Goal: Contribute content: Contribute content

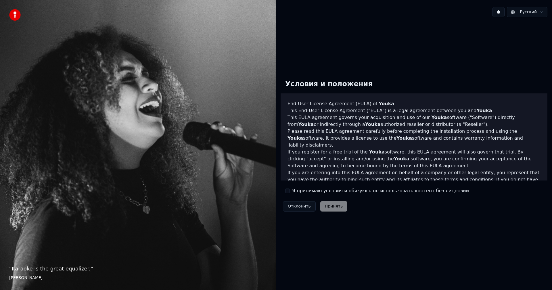
click at [335, 211] on div "Отклонить Принять" at bounding box center [315, 206] width 69 height 15
click at [324, 191] on label "Я принимаю условия и обязуюсь не использовать контент без лицензии" at bounding box center [380, 191] width 177 height 7
click at [290, 191] on button "Я принимаю условия и обязуюсь не использовать контент без лицензии" at bounding box center [287, 191] width 5 height 5
click at [327, 205] on button "Принять" at bounding box center [334, 206] width 27 height 10
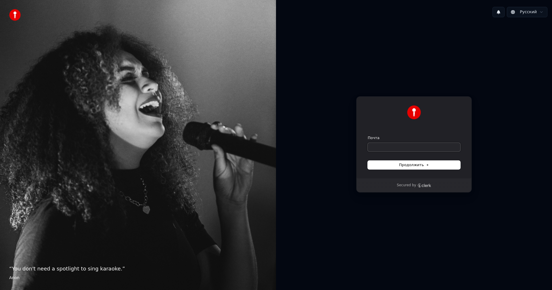
click at [401, 145] on input "Почта" at bounding box center [414, 147] width 93 height 9
click at [415, 166] on span "Продолжить" at bounding box center [414, 165] width 30 height 5
type input "**********"
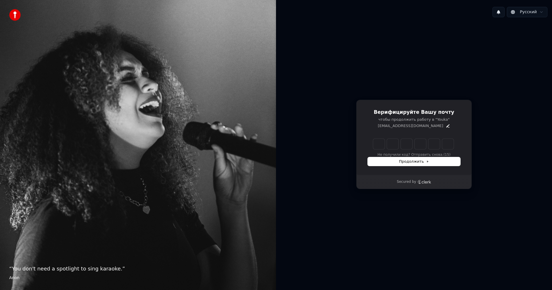
type input "******"
type input "*"
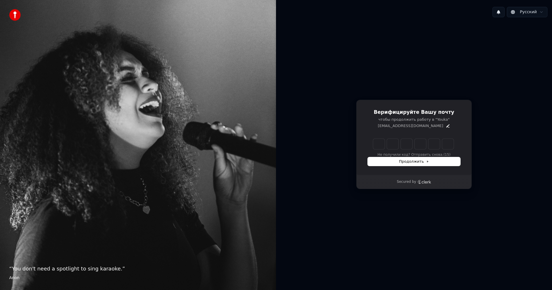
type input "*"
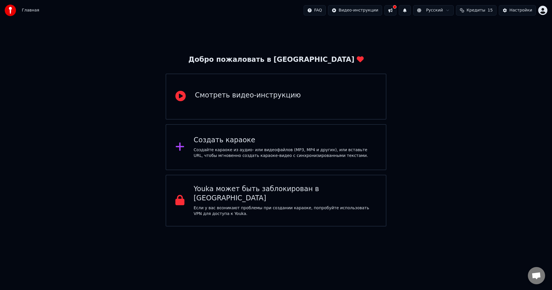
click at [258, 144] on div "Создать караоке" at bounding box center [285, 140] width 183 height 9
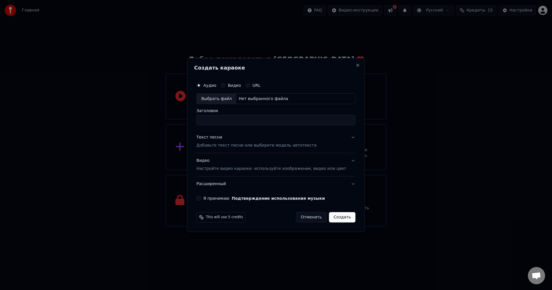
click at [223, 98] on div "Выбрать файл" at bounding box center [217, 99] width 40 height 10
type input "**********"
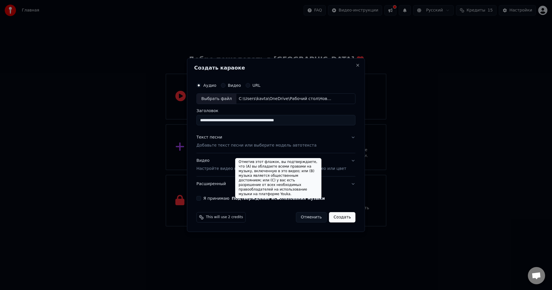
click at [223, 197] on label "Я принимаю Подтверждение использования музыки" at bounding box center [264, 199] width 122 height 4
click at [201, 197] on button "Я принимаю Подтверждение использования музыки" at bounding box center [199, 198] width 5 height 5
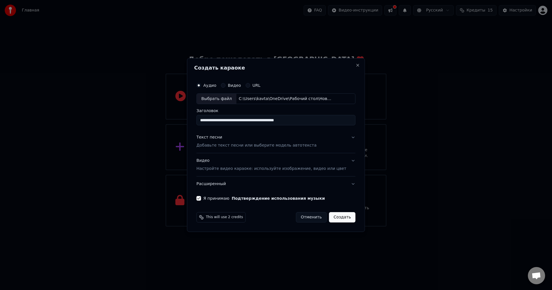
click at [344, 136] on button "Текст песни Добавьте текст песни или выберите модель автотекста" at bounding box center [276, 141] width 159 height 23
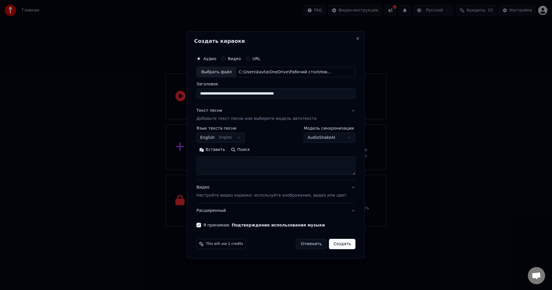
click at [239, 139] on button "English English" at bounding box center [221, 138] width 48 height 10
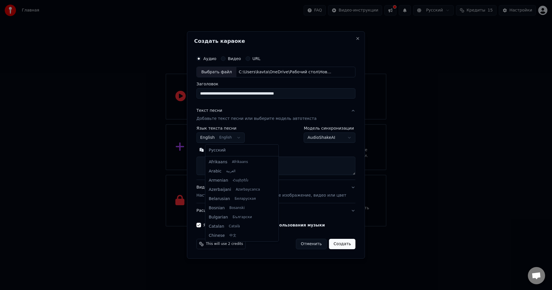
scroll to position [46, 0]
select select "**"
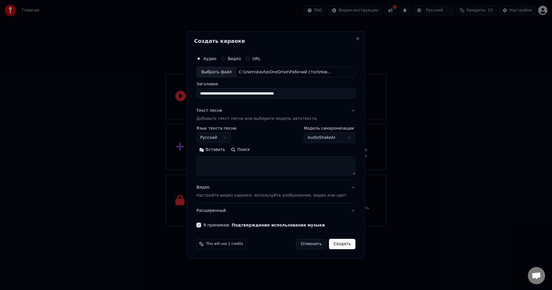
click at [215, 171] on textarea at bounding box center [276, 166] width 159 height 18
paste textarea "**********"
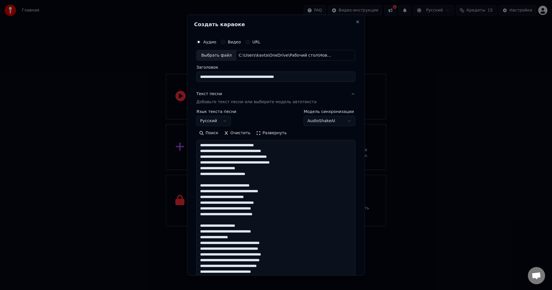
scroll to position [186, 0]
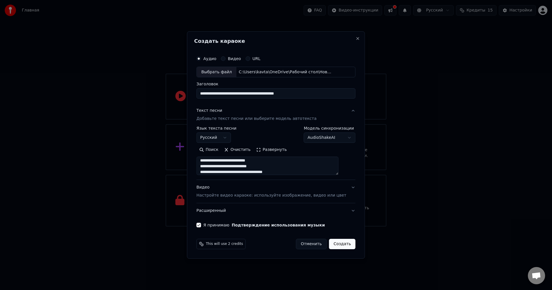
type textarea "**********"
click at [290, 150] on button "Развернуть" at bounding box center [272, 150] width 36 height 9
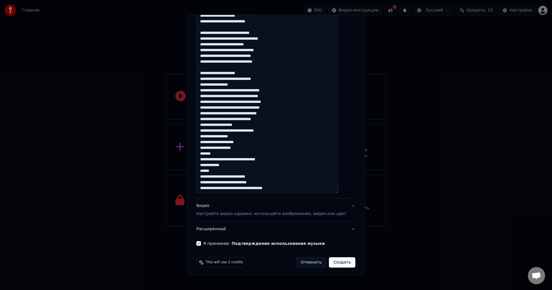
scroll to position [154, 0]
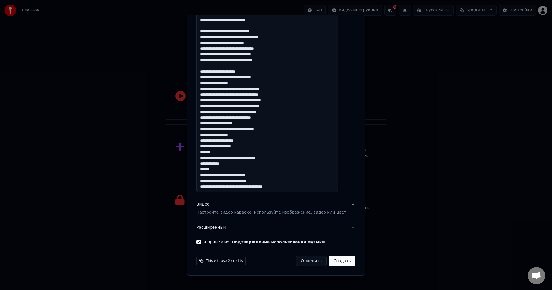
click at [337, 201] on button "Видео Настройте видео караоке: используйте изображение, видео или цвет" at bounding box center [276, 208] width 159 height 23
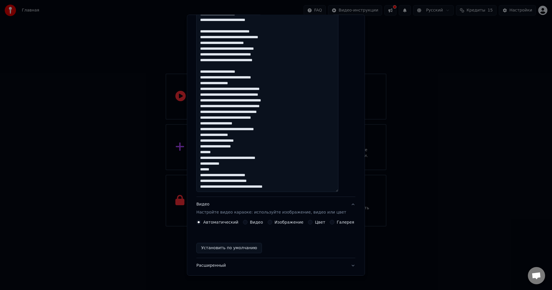
scroll to position [0, 0]
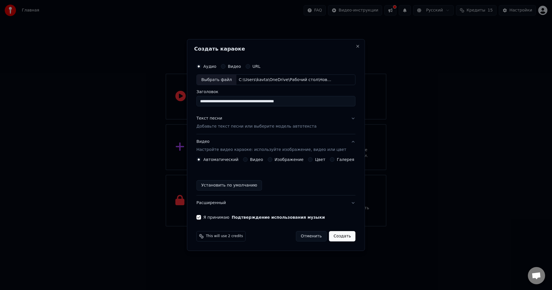
click at [337, 237] on button "Создать" at bounding box center [342, 236] width 26 height 10
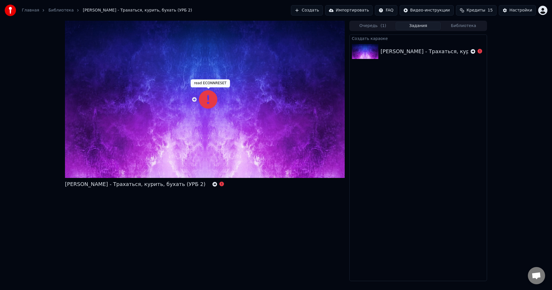
click at [204, 98] on icon at bounding box center [208, 99] width 18 height 18
click at [220, 184] on icon at bounding box center [222, 184] width 5 height 5
click at [472, 52] on icon at bounding box center [473, 51] width 5 height 5
